Goal: Complete application form

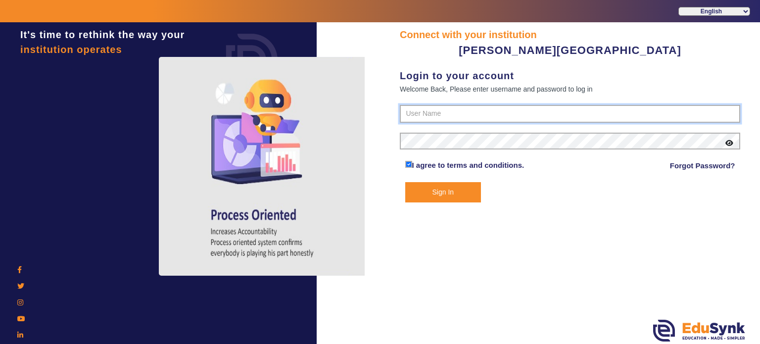
click at [419, 108] on input "text" at bounding box center [570, 114] width 340 height 18
paste input "8945893366"
type input "8945893366"
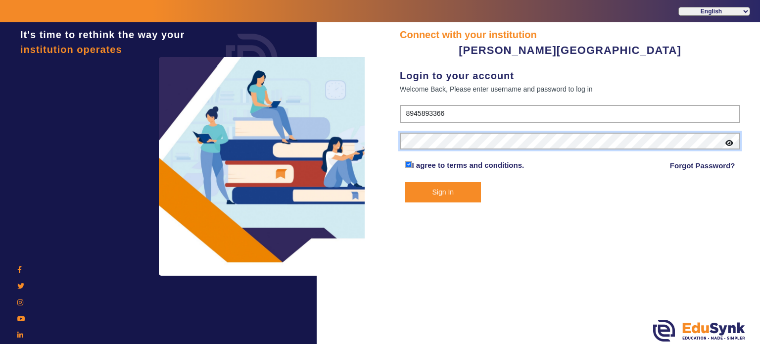
click at [405, 182] on button "Sign In" at bounding box center [443, 192] width 76 height 20
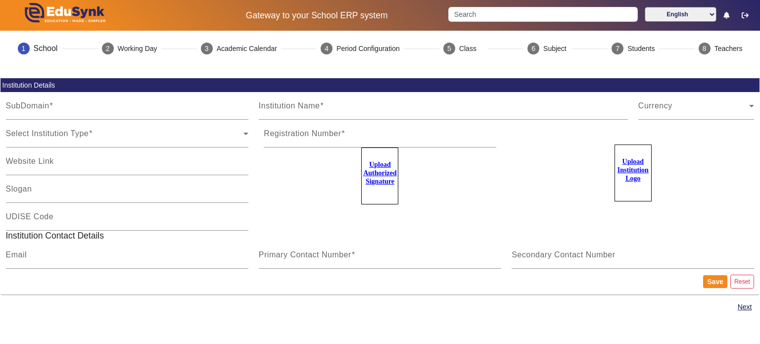
type input "KishalayWB"
type input "[PERSON_NAME][GEOGRAPHIC_DATA]"
type input "NA"
type input "[EMAIL_ADDRESS][DOMAIN_NAME]"
type input "8945893366"
